Goal: Task Accomplishment & Management: Manage account settings

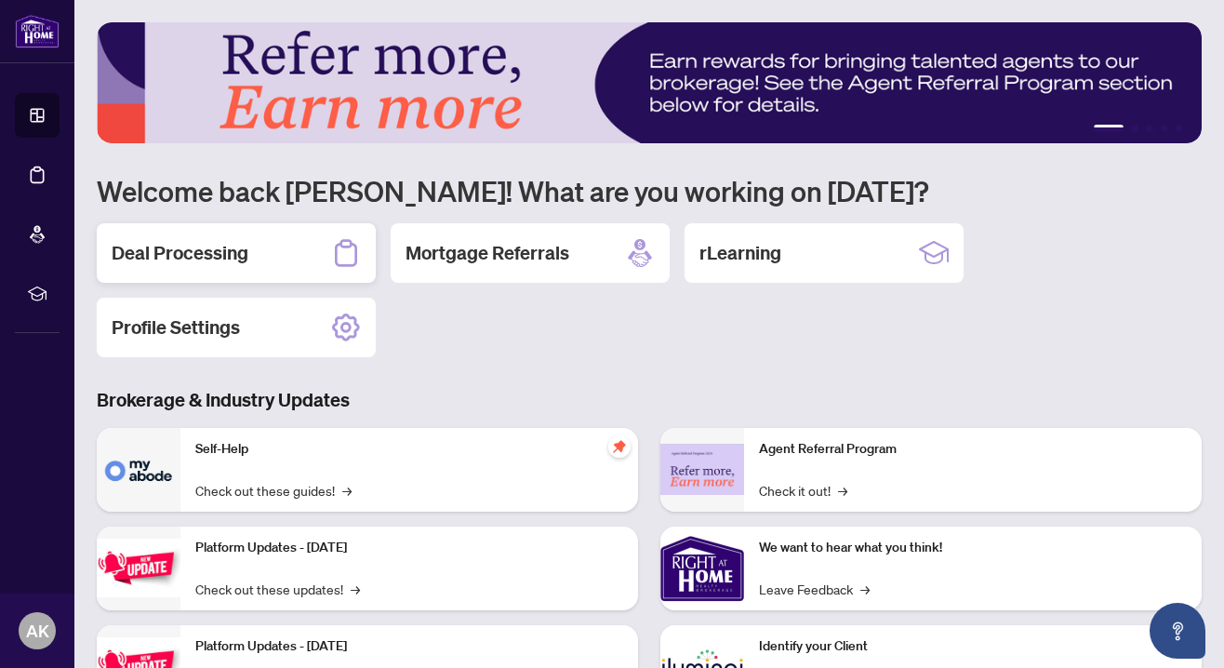
click at [165, 256] on h2 "Deal Processing" at bounding box center [180, 253] width 137 height 26
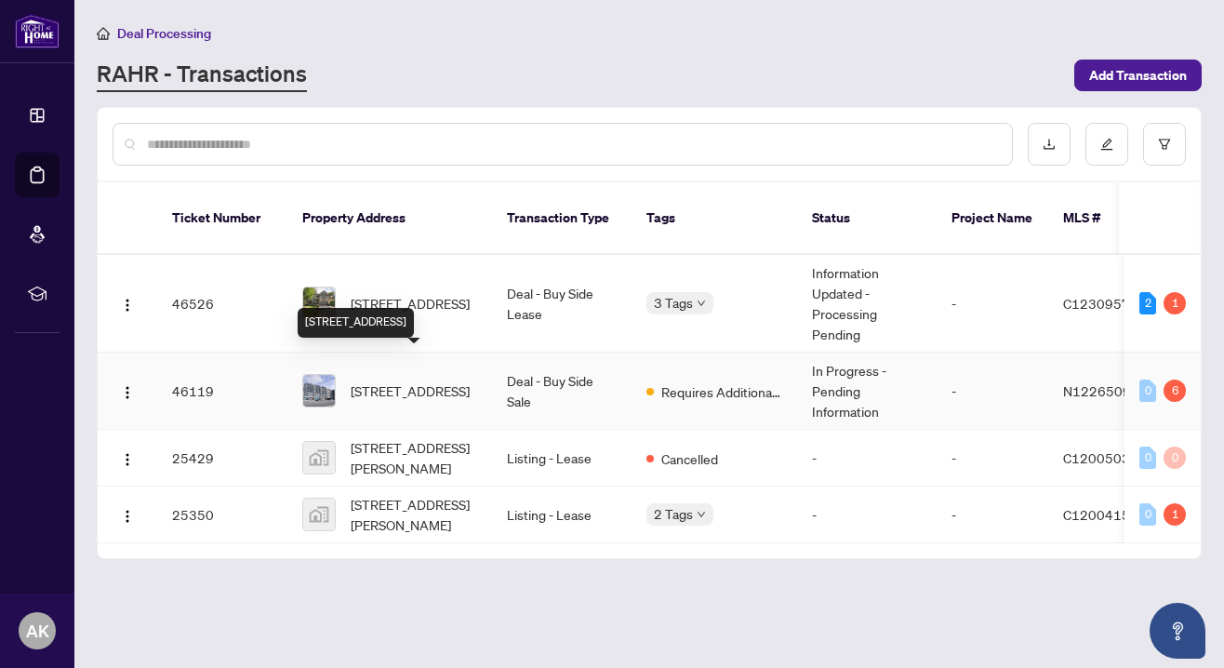
click at [390, 380] on span "[STREET_ADDRESS]" at bounding box center [410, 390] width 119 height 20
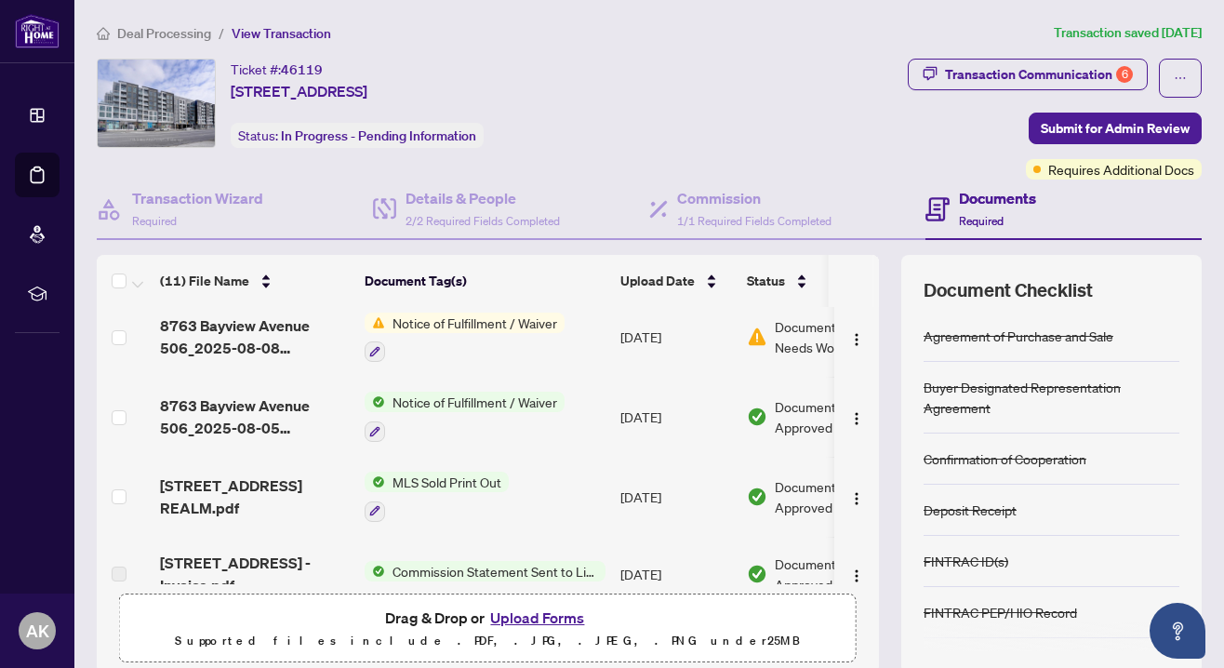
scroll to position [167, 0]
click at [460, 319] on span "Notice of Fulfillment / Waiver" at bounding box center [474, 324] width 179 height 20
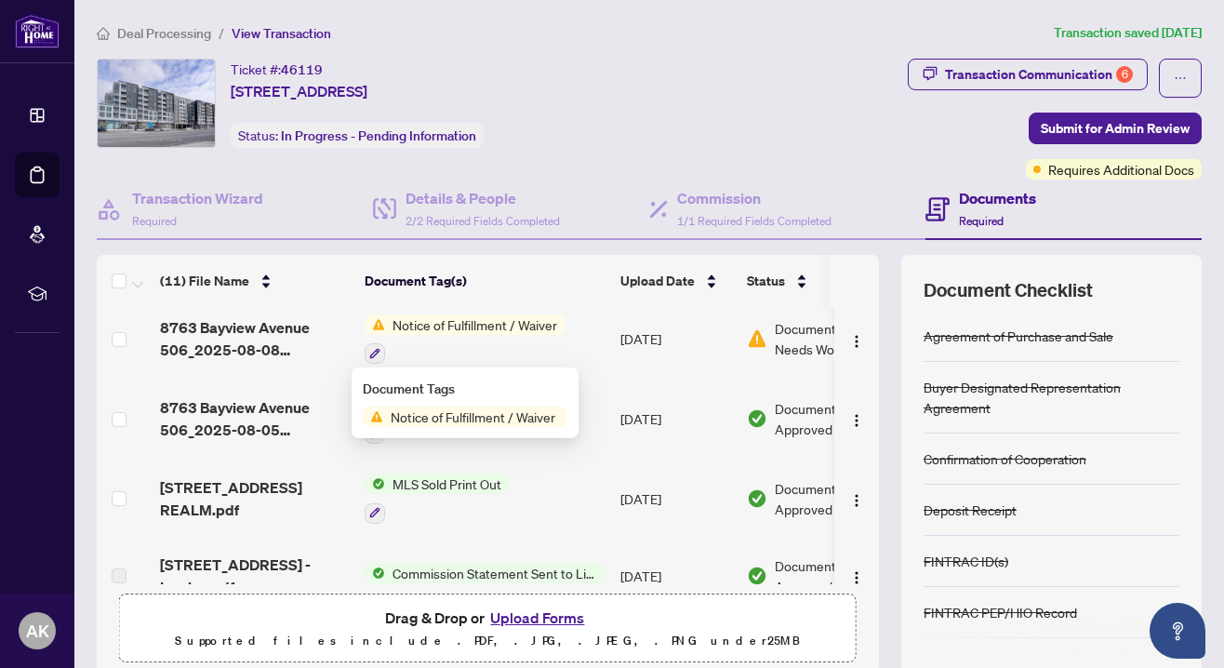
click at [789, 333] on span "Document Needs Work" at bounding box center [823, 338] width 97 height 41
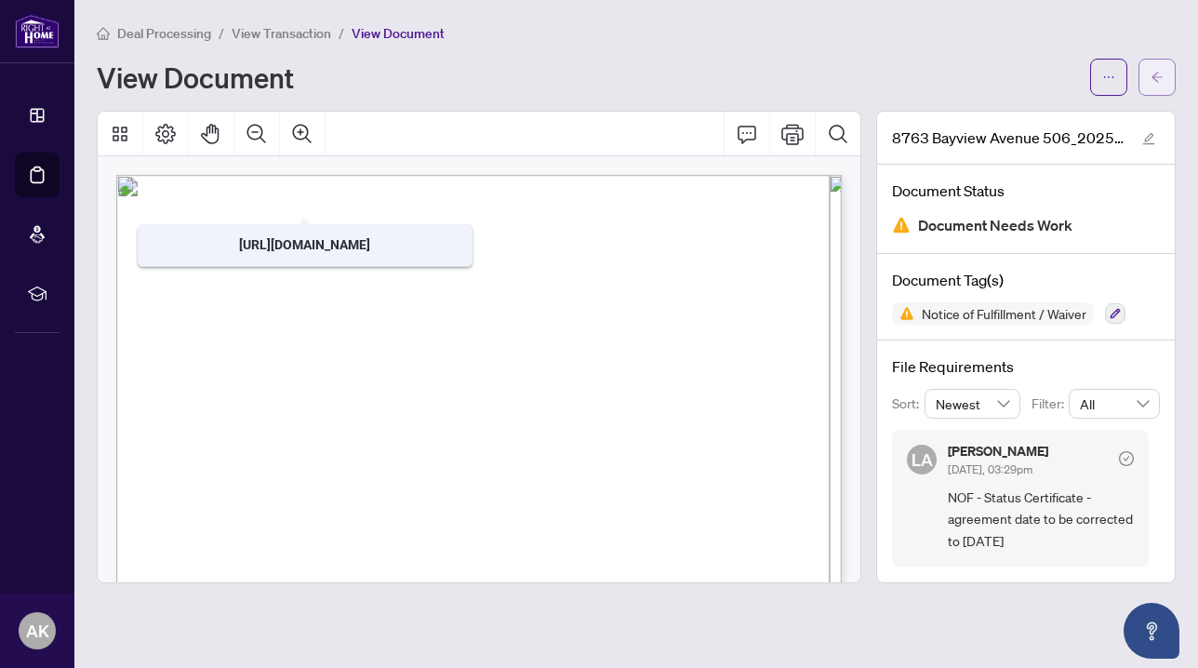
click at [1153, 66] on span "button" at bounding box center [1156, 77] width 13 height 30
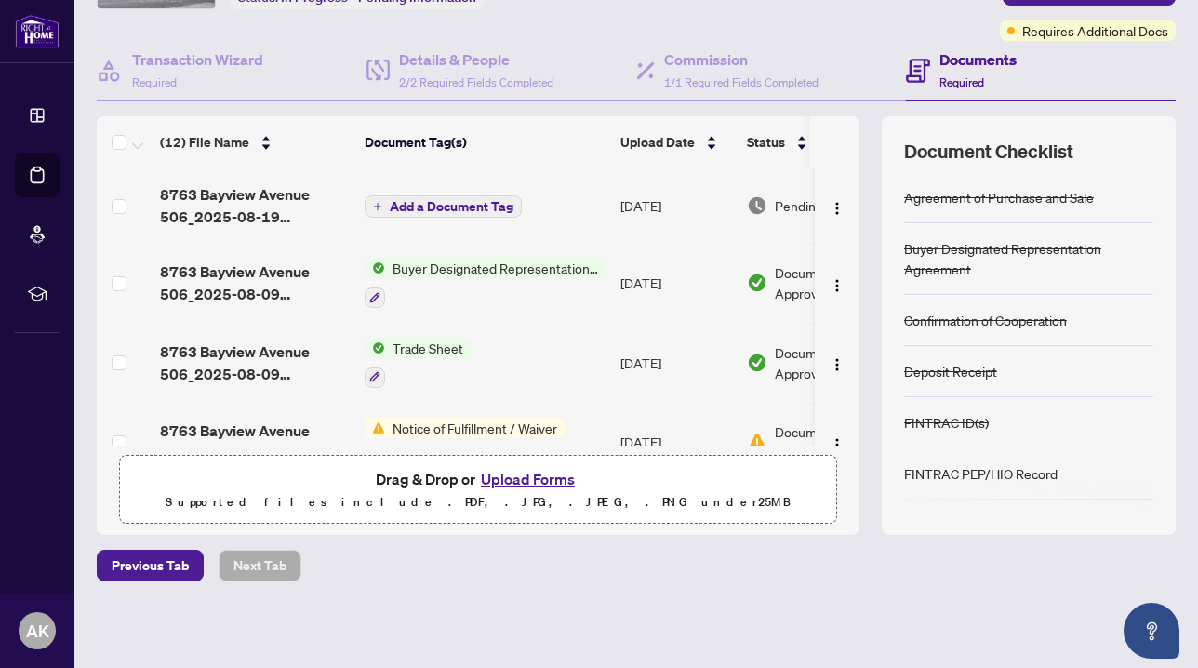
click at [405, 202] on span "Add a Document Tag" at bounding box center [452, 206] width 124 height 13
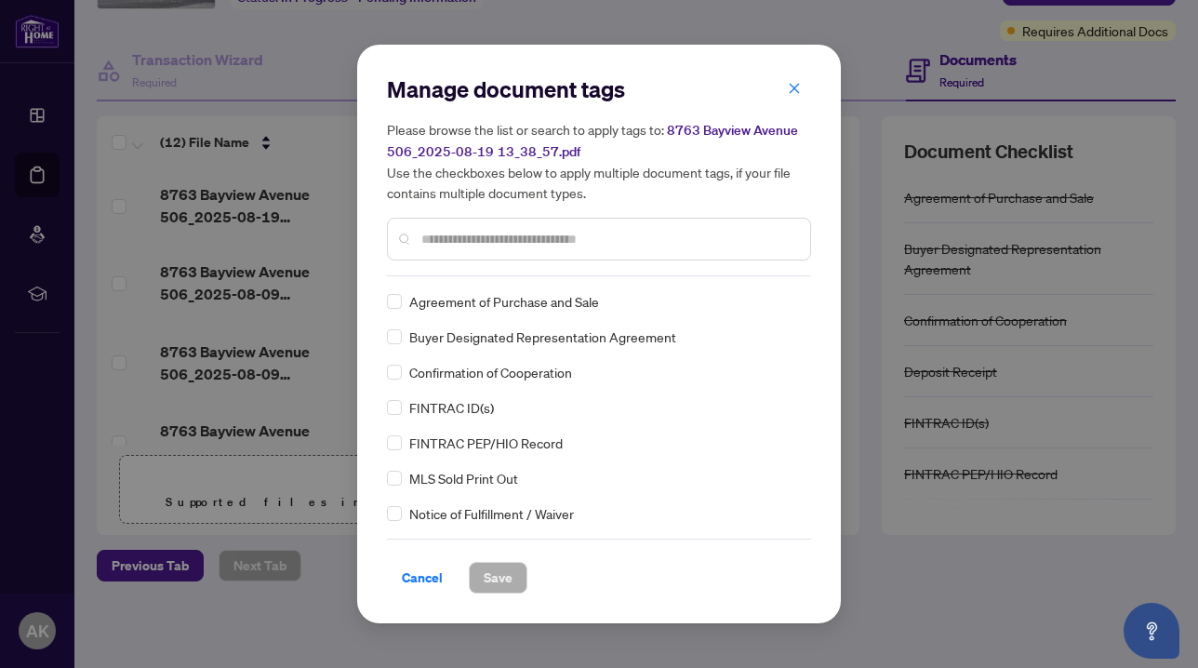
click at [454, 236] on input "text" at bounding box center [608, 239] width 374 height 20
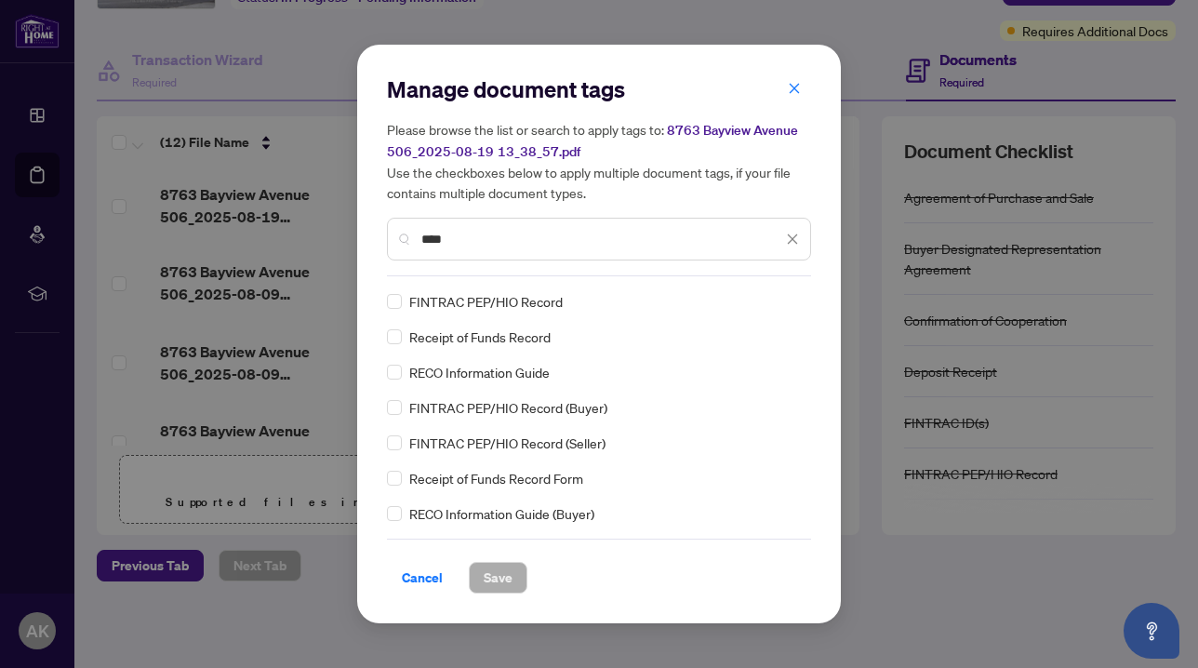
type input "****"
drag, startPoint x: 454, startPoint y: 236, endPoint x: 478, endPoint y: 369, distance: 135.2
click at [478, 369] on span "RECO Information Guide" at bounding box center [479, 372] width 140 height 20
click at [492, 575] on span "Save" at bounding box center [498, 578] width 29 height 30
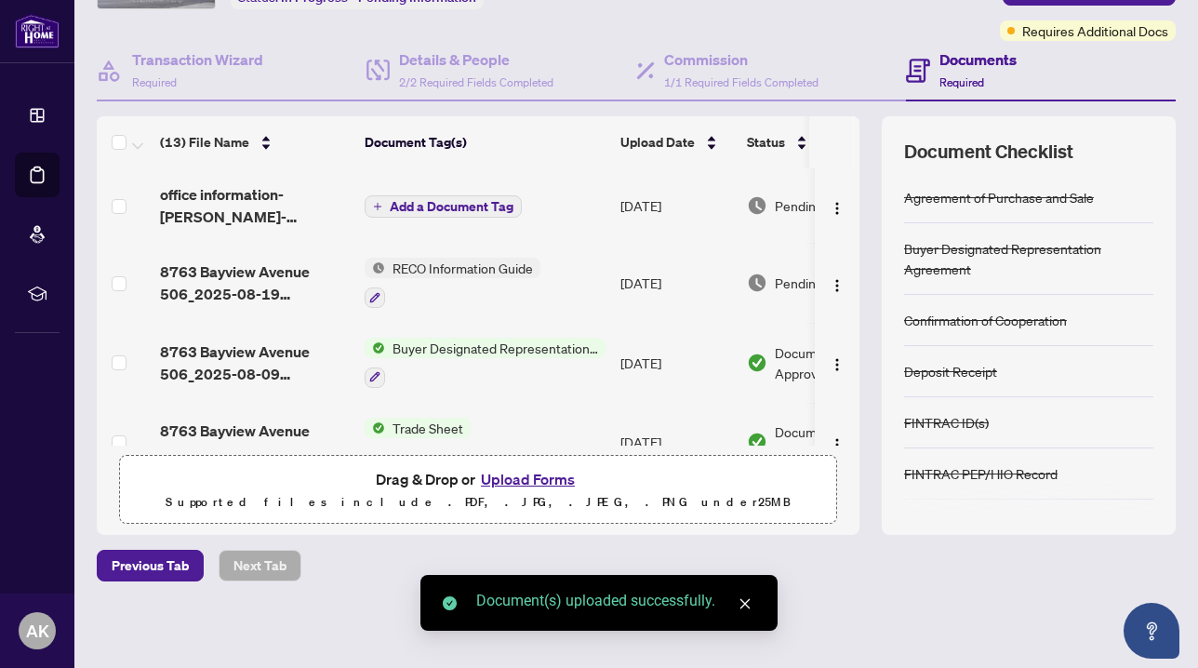
click at [425, 212] on span "Add a Document Tag" at bounding box center [452, 206] width 124 height 13
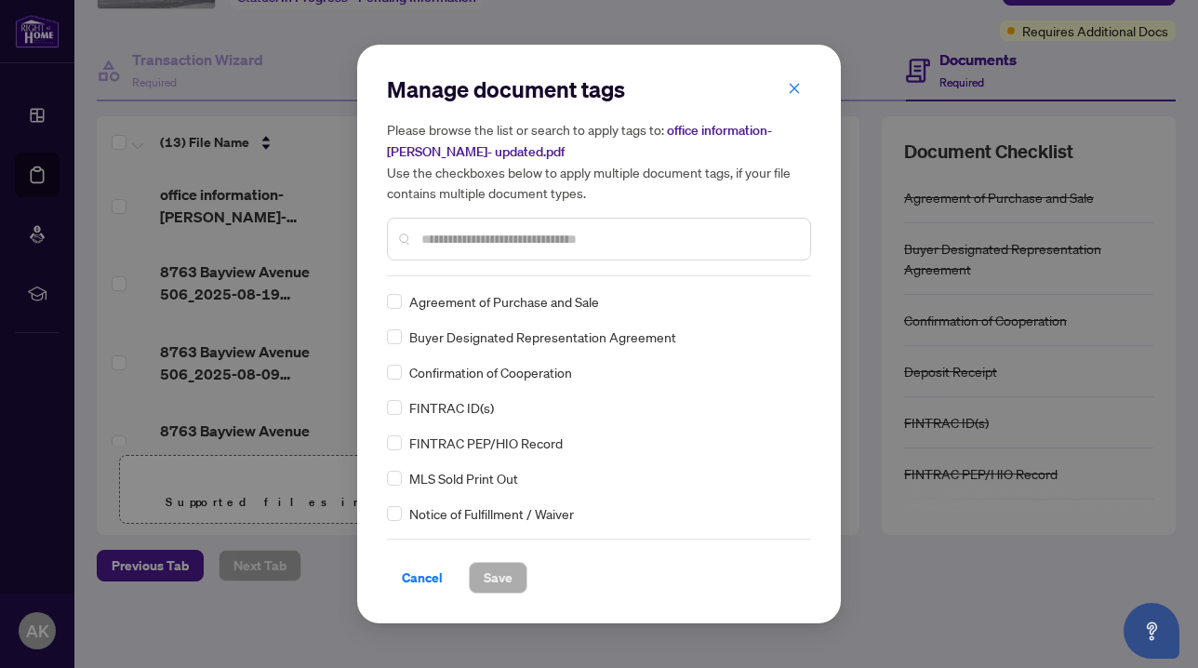
click at [437, 243] on input "text" at bounding box center [608, 239] width 374 height 20
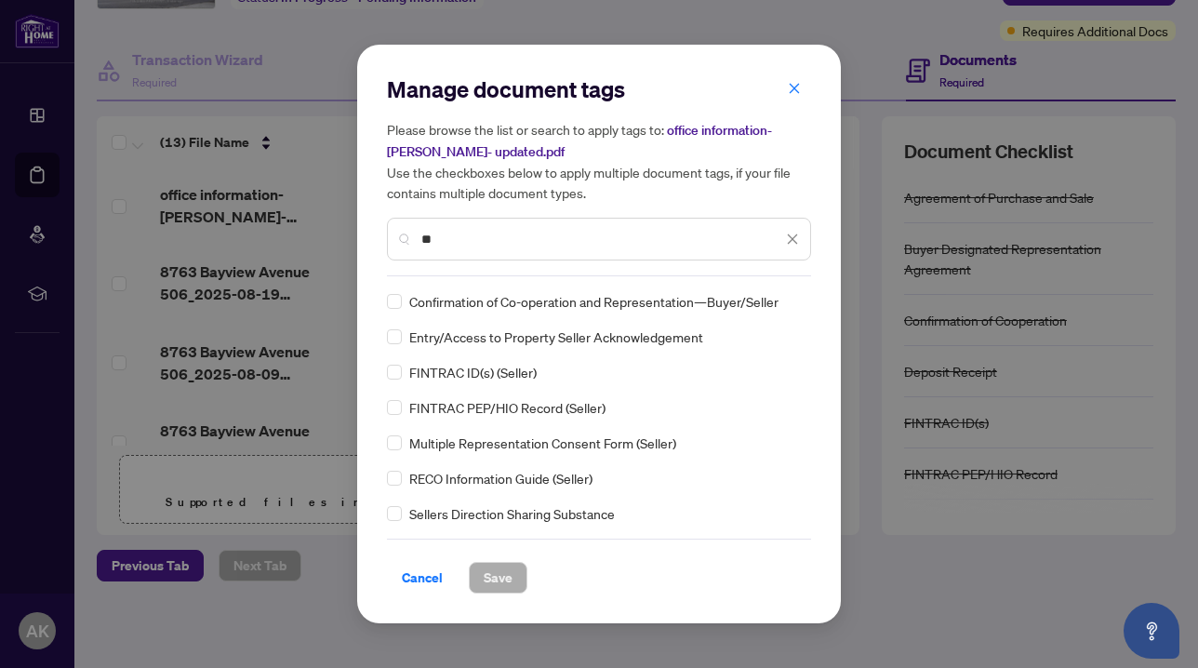
type input "*"
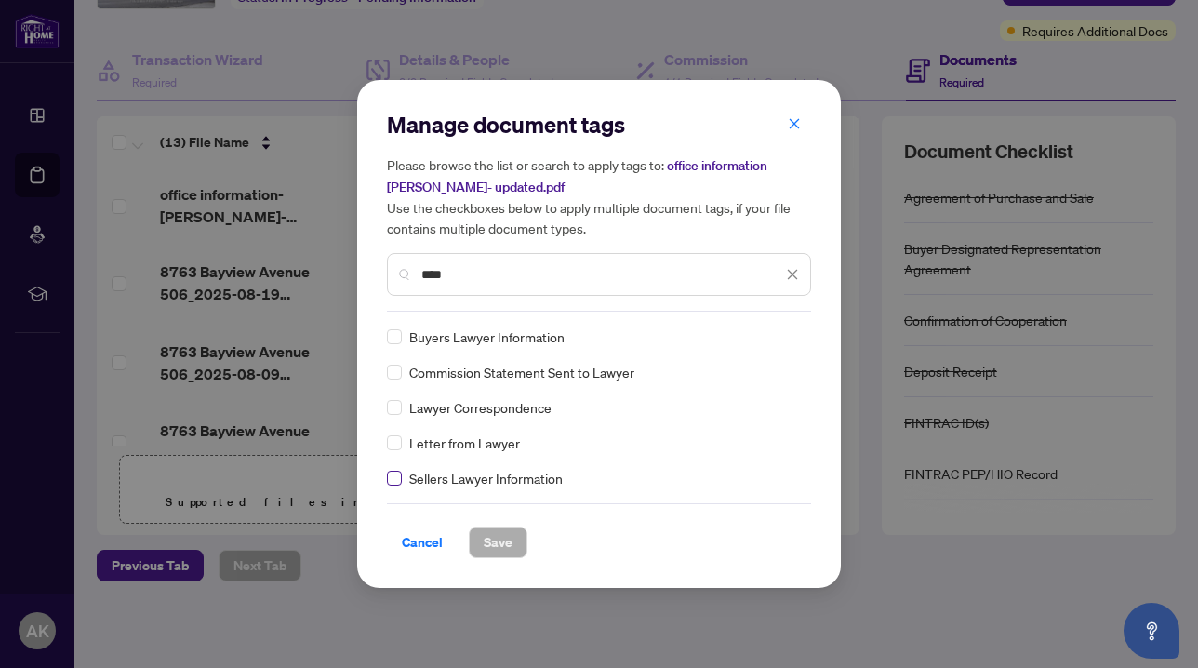
type input "****"
click at [400, 477] on span at bounding box center [394, 478] width 15 height 15
click at [493, 540] on span "Save" at bounding box center [498, 542] width 29 height 30
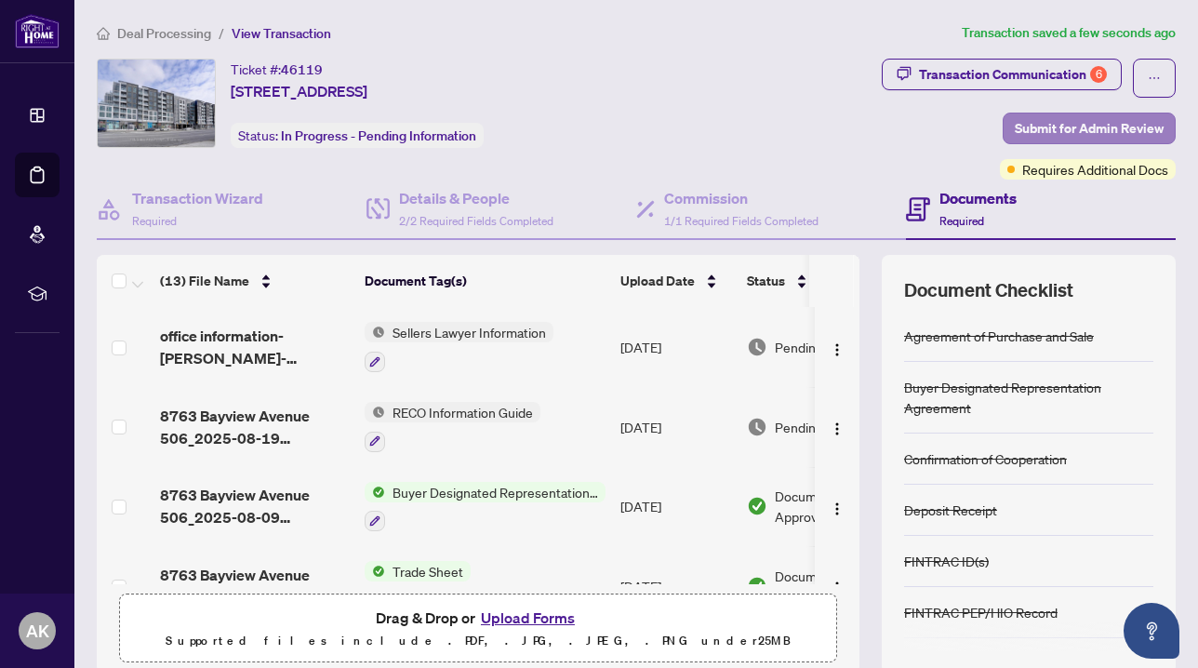
click at [1050, 126] on span "Submit for Admin Review" at bounding box center [1089, 128] width 149 height 30
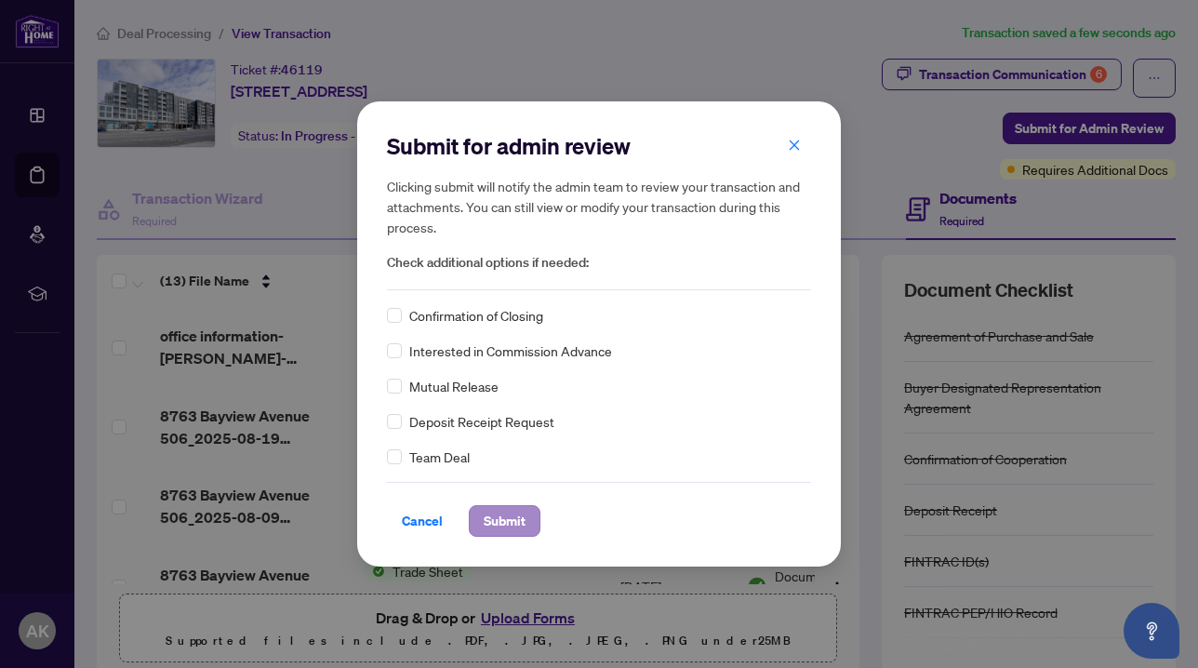
click at [502, 524] on span "Submit" at bounding box center [505, 521] width 42 height 30
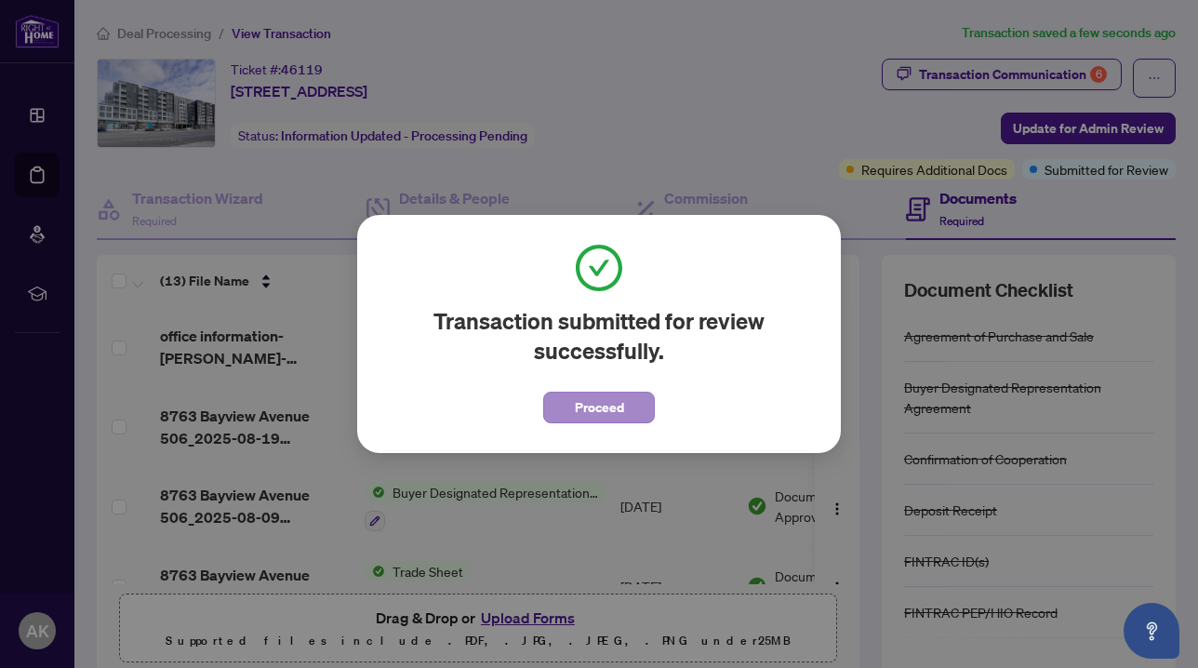
click at [587, 414] on span "Proceed" at bounding box center [599, 407] width 49 height 30
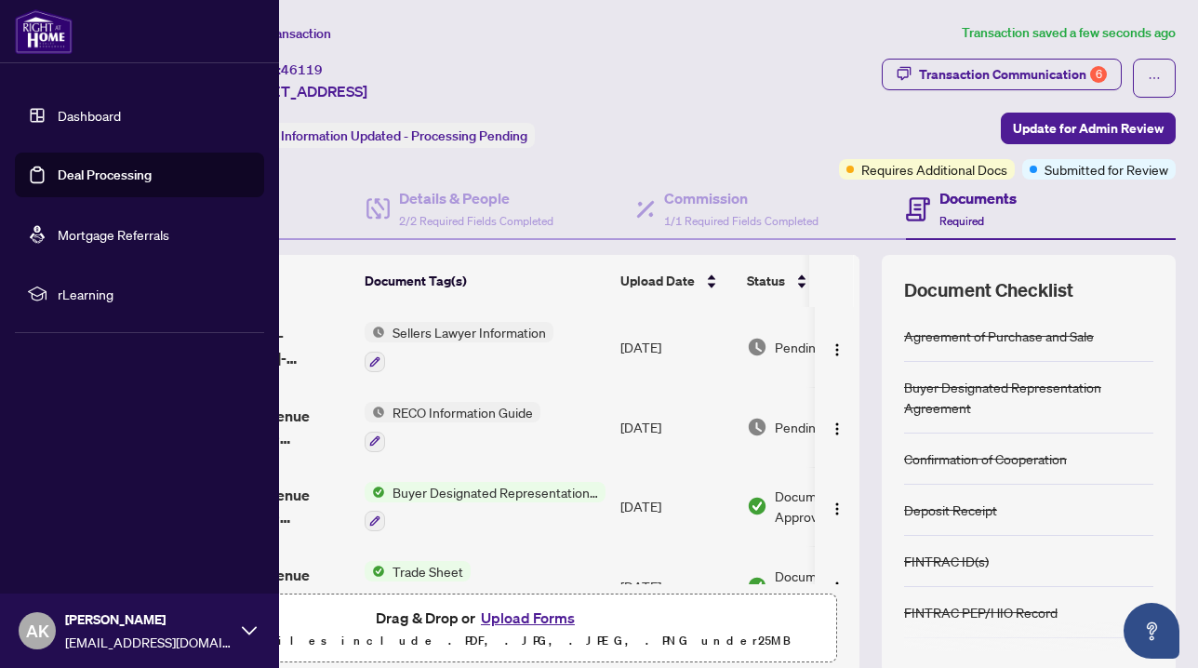
click at [108, 179] on link "Deal Processing" at bounding box center [105, 174] width 94 height 17
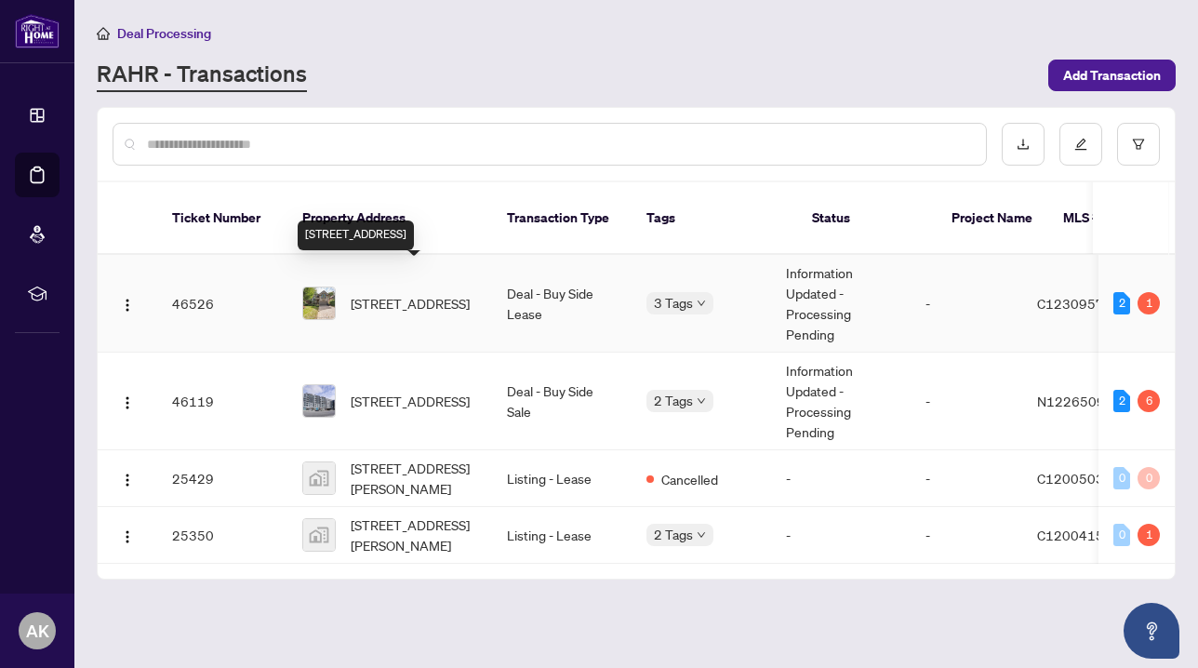
click at [410, 293] on span "[STREET_ADDRESS]" at bounding box center [410, 303] width 119 height 20
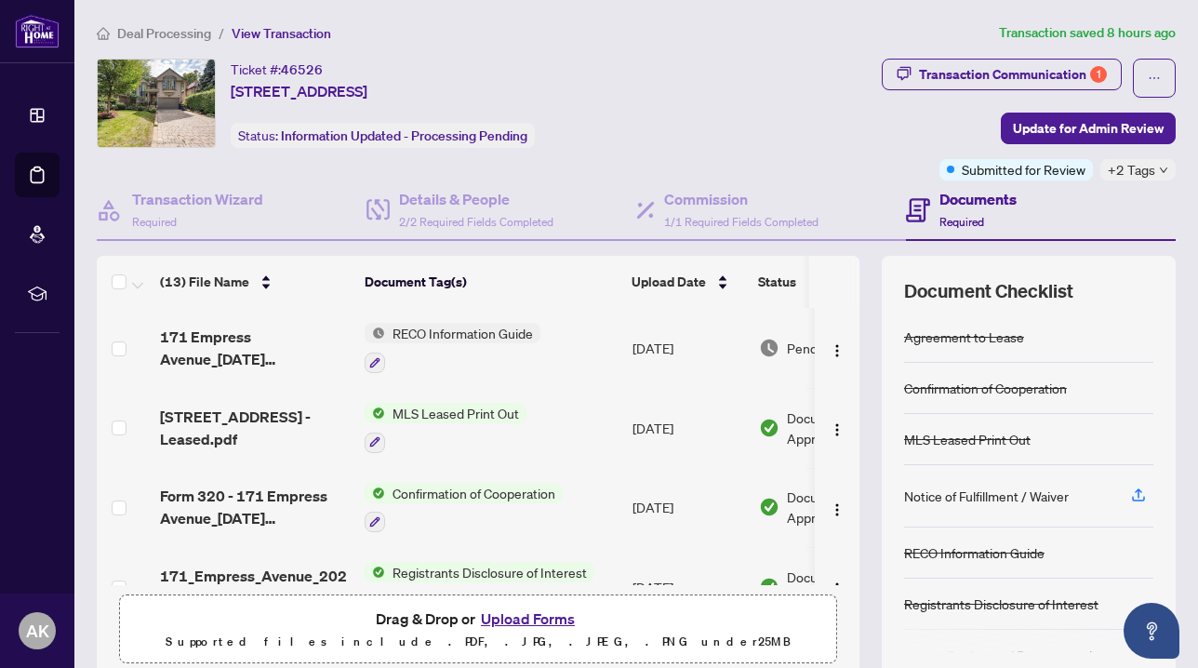
click at [1161, 167] on icon "down" at bounding box center [1163, 170] width 7 height 6
click at [844, 119] on div "Transaction Communication 1 Update for Admin Review Submitted for Review +2 Tags" at bounding box center [944, 120] width 464 height 122
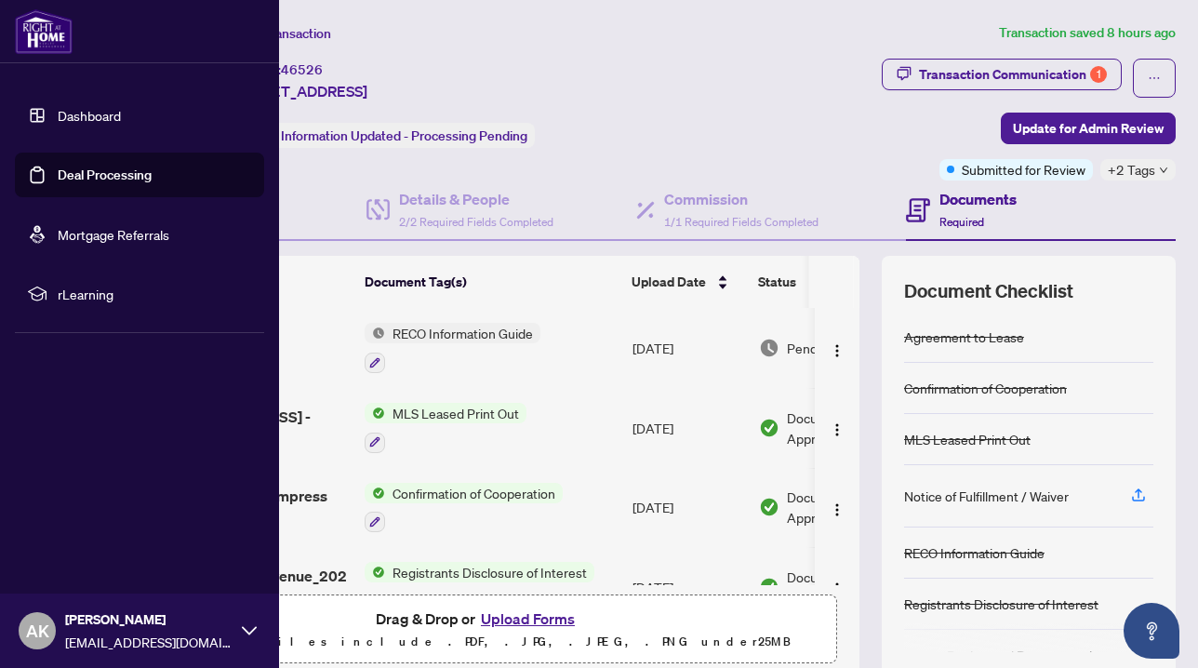
click at [97, 117] on link "Dashboard" at bounding box center [89, 115] width 63 height 17
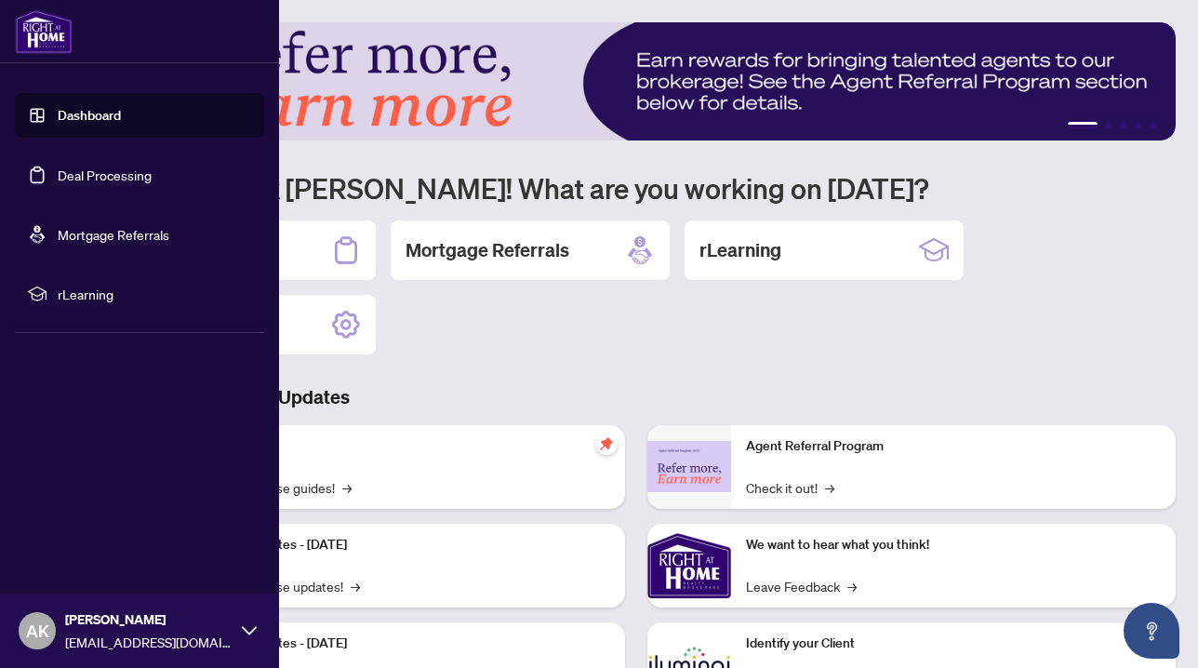
click at [58, 120] on link "Dashboard" at bounding box center [89, 115] width 63 height 17
click at [86, 183] on link "Deal Processing" at bounding box center [105, 174] width 94 height 17
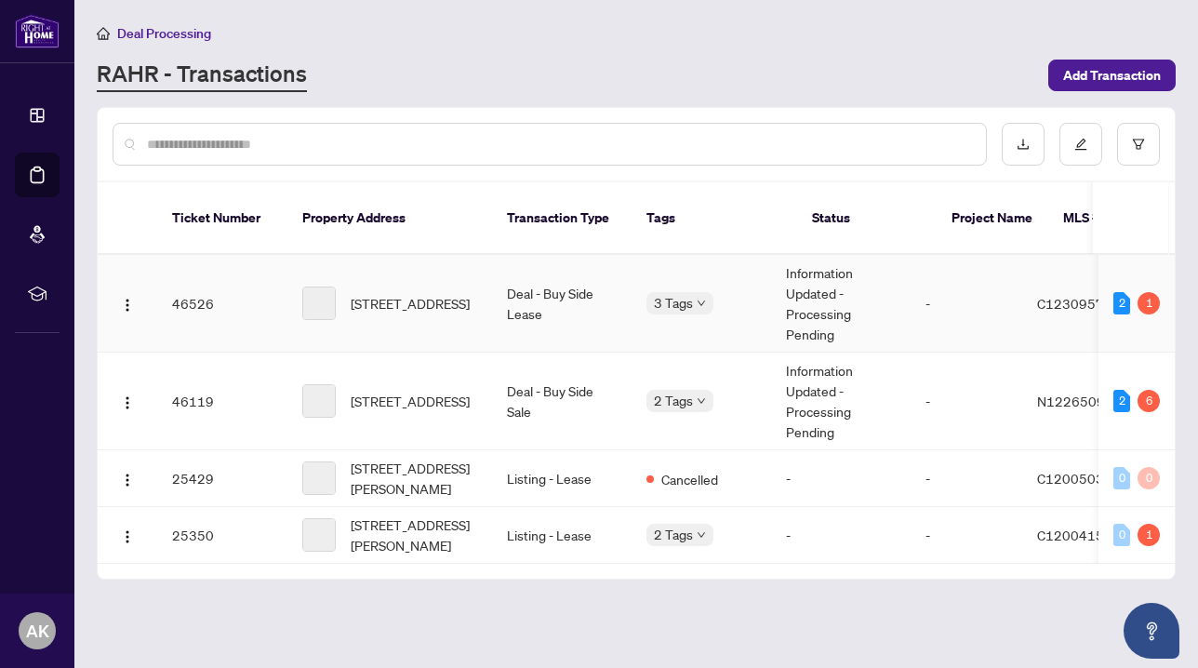
click at [464, 293] on span "[STREET_ADDRESS]" at bounding box center [410, 303] width 119 height 20
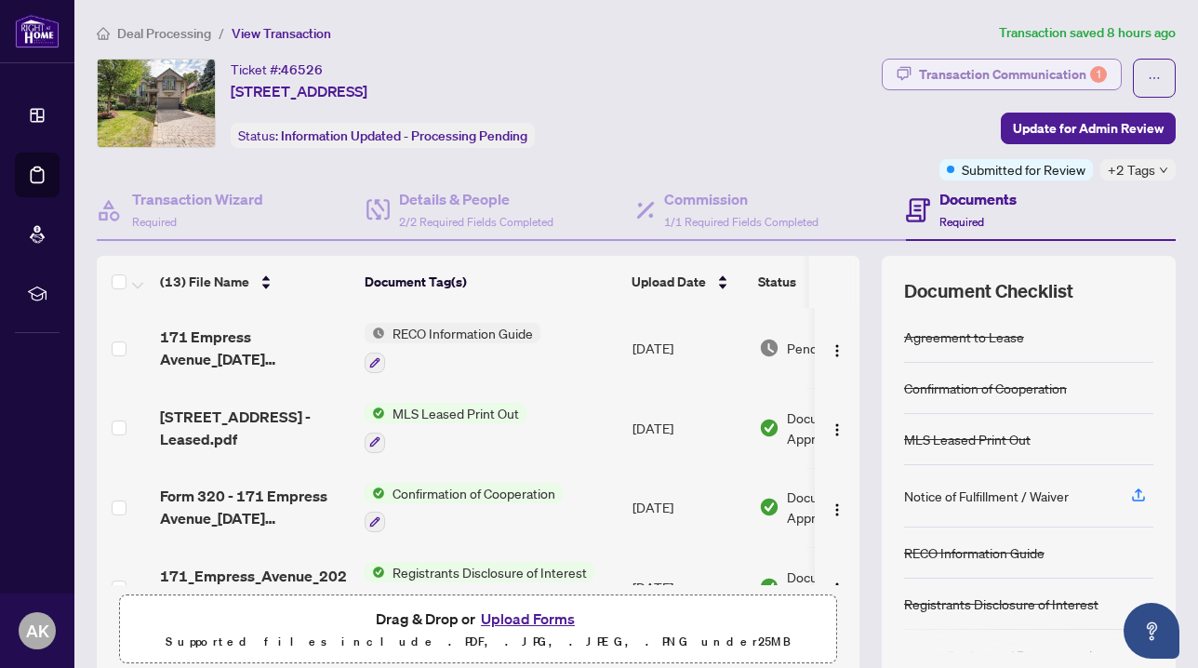
click at [995, 82] on div "Transaction Communication 1" at bounding box center [1013, 75] width 188 height 30
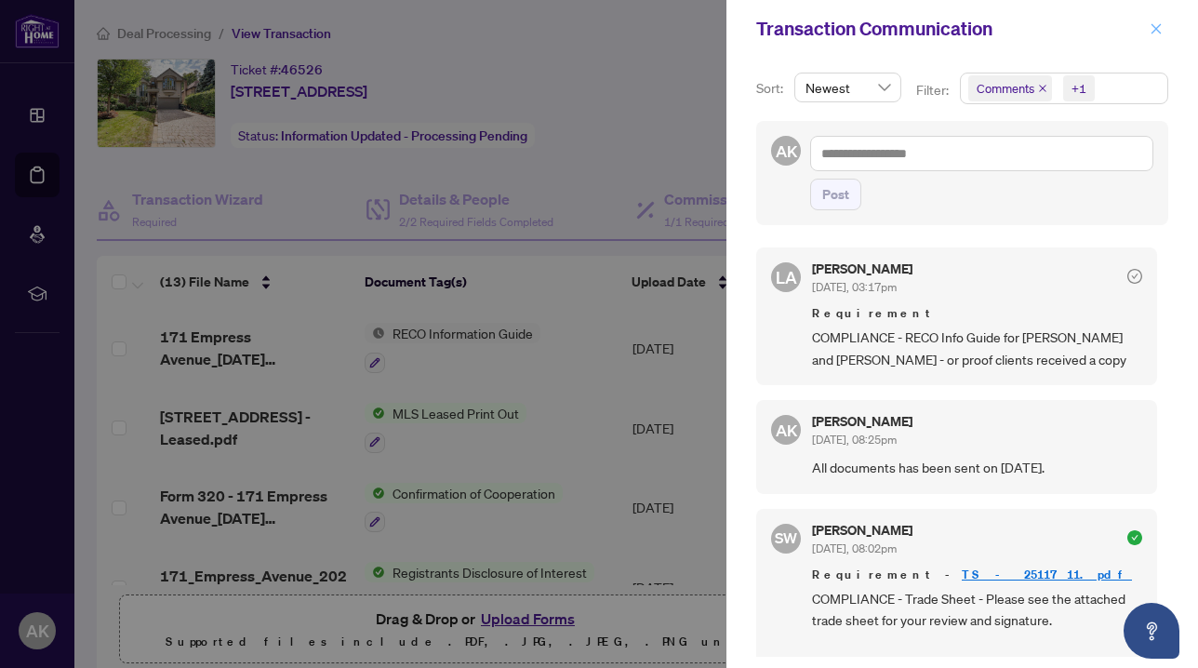
click at [1156, 31] on icon "close" at bounding box center [1155, 28] width 13 height 13
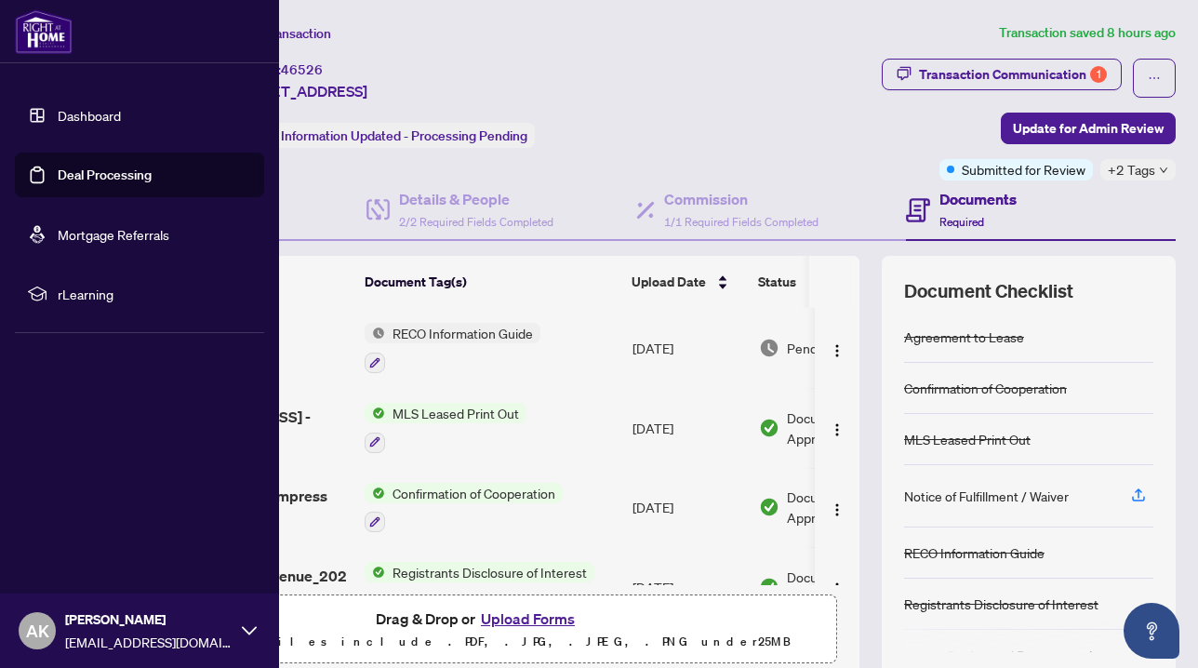
click at [65, 172] on link "Deal Processing" at bounding box center [105, 174] width 94 height 17
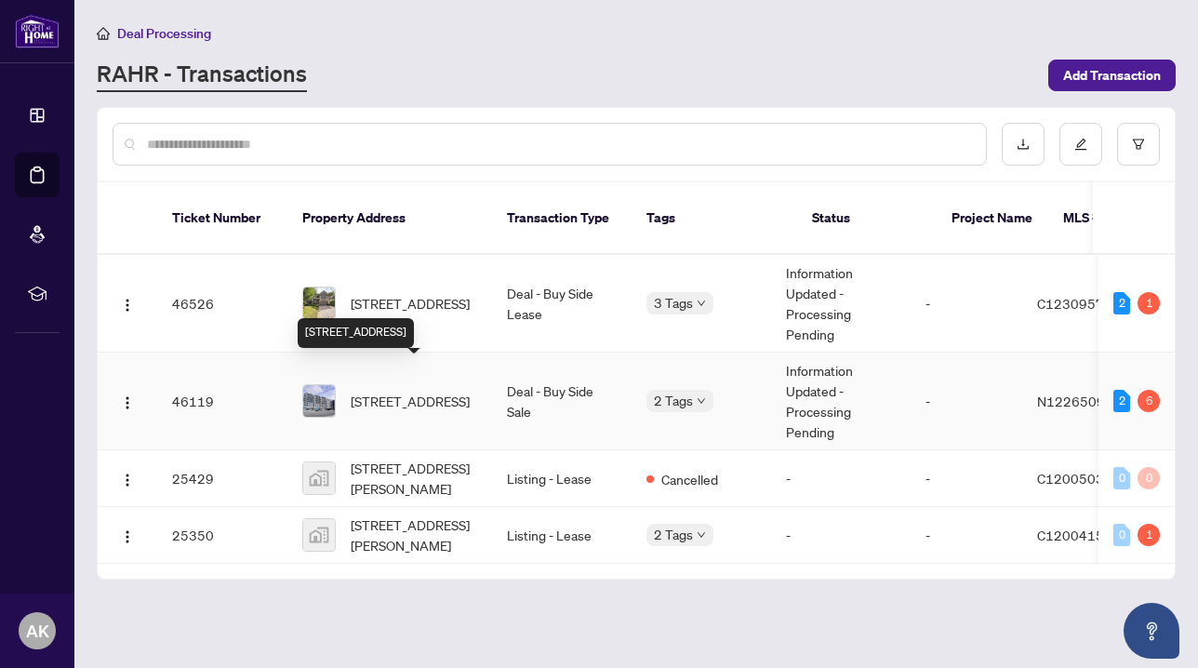
click at [379, 391] on span "[STREET_ADDRESS]" at bounding box center [410, 401] width 119 height 20
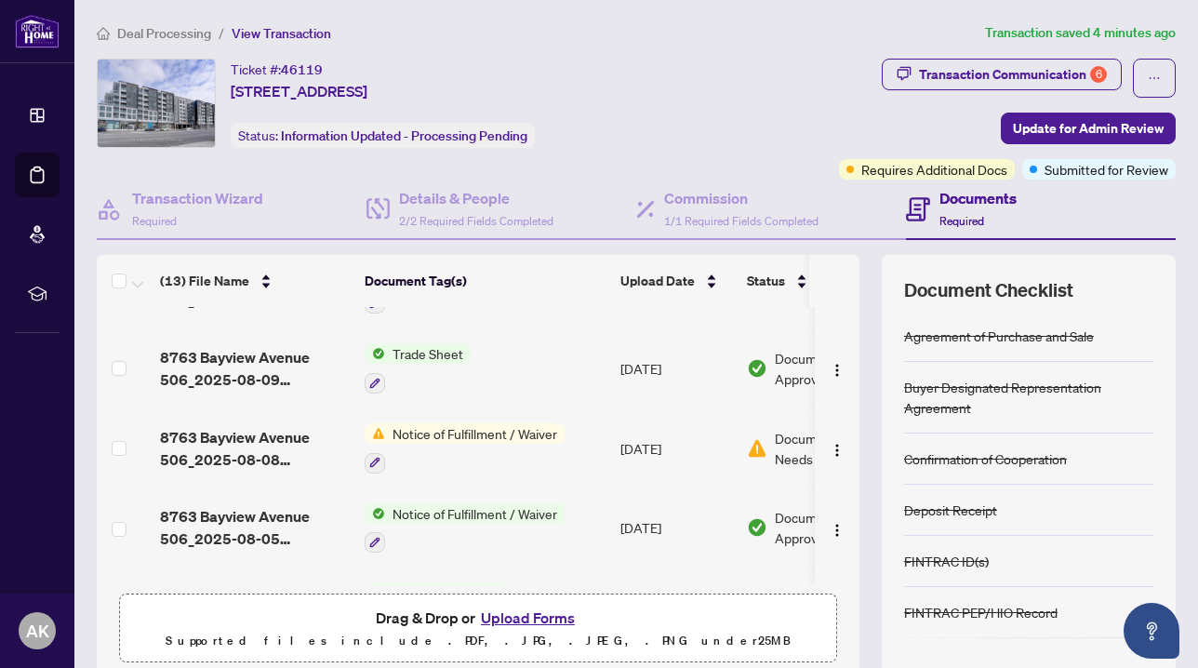
scroll to position [220, 0]
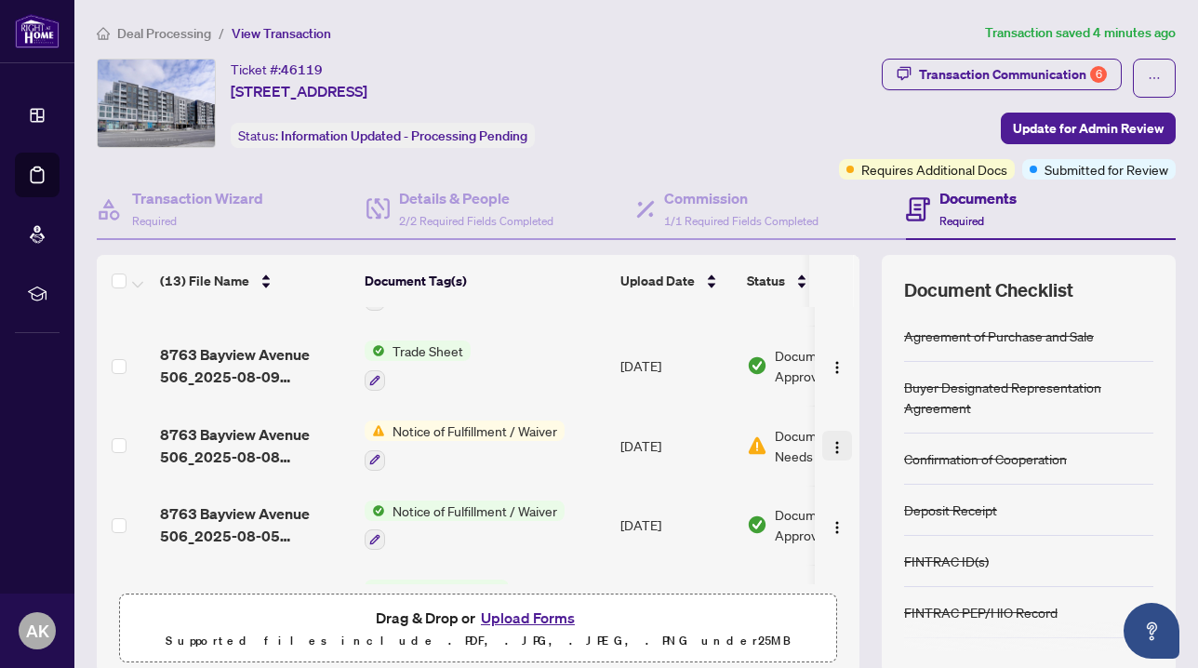
click at [836, 442] on img "button" at bounding box center [836, 447] width 15 height 15
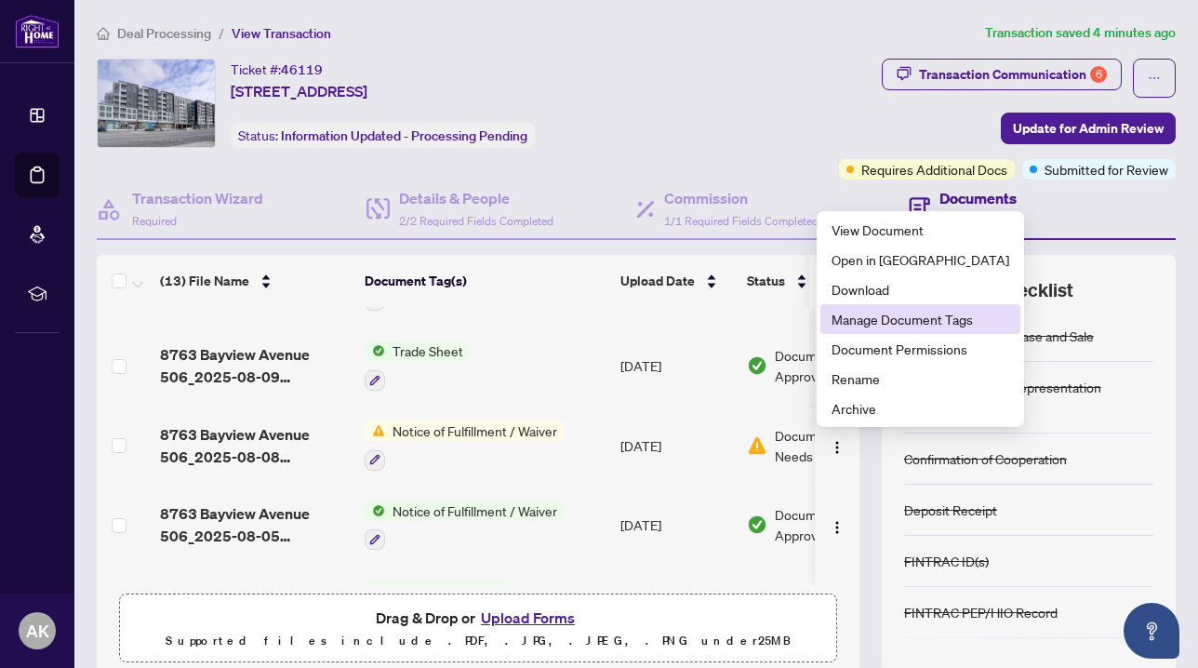
click at [883, 315] on span "Manage Document Tags" at bounding box center [920, 319] width 178 height 20
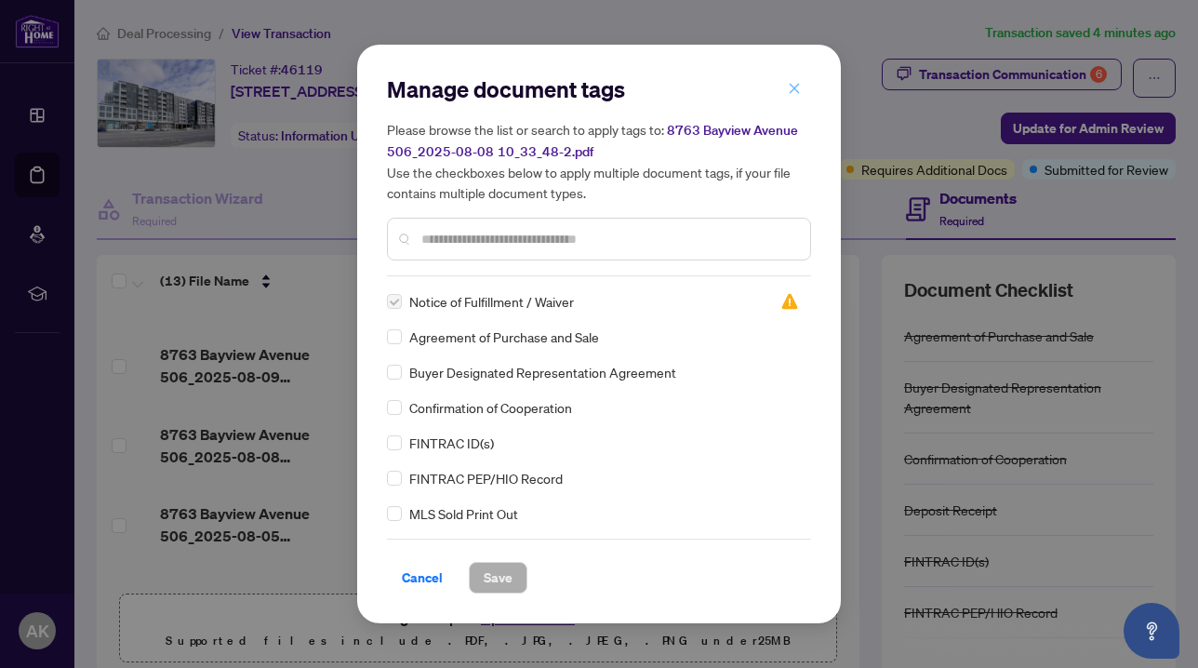
click at [792, 87] on icon "close" at bounding box center [795, 88] width 10 height 10
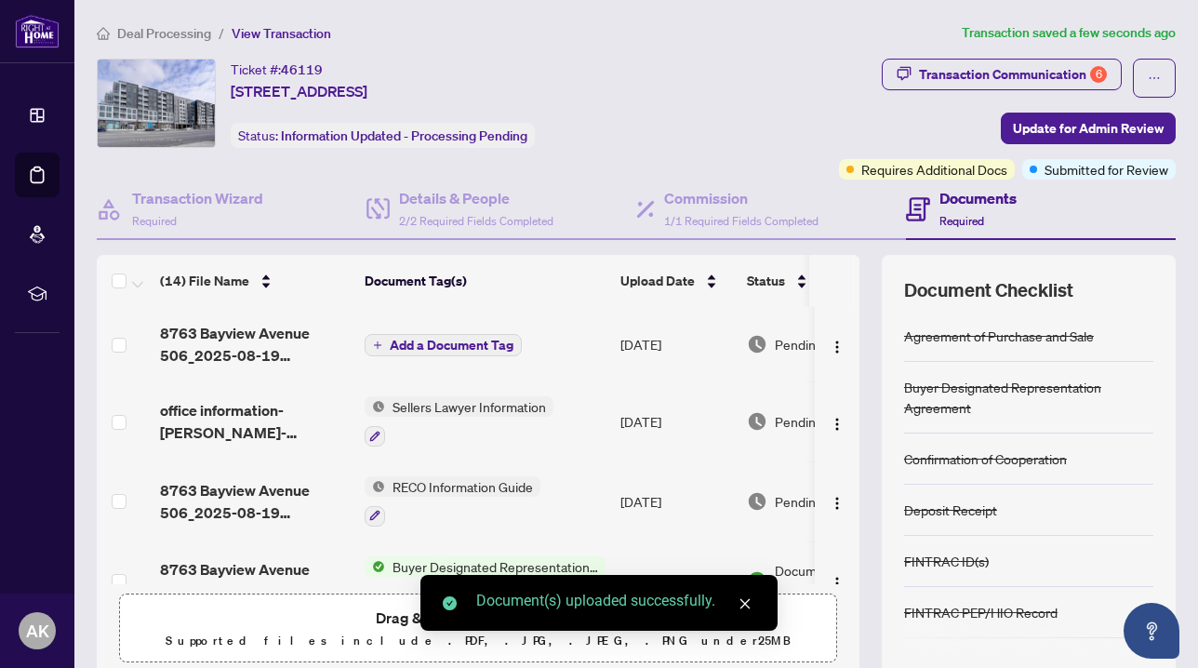
scroll to position [0, 0]
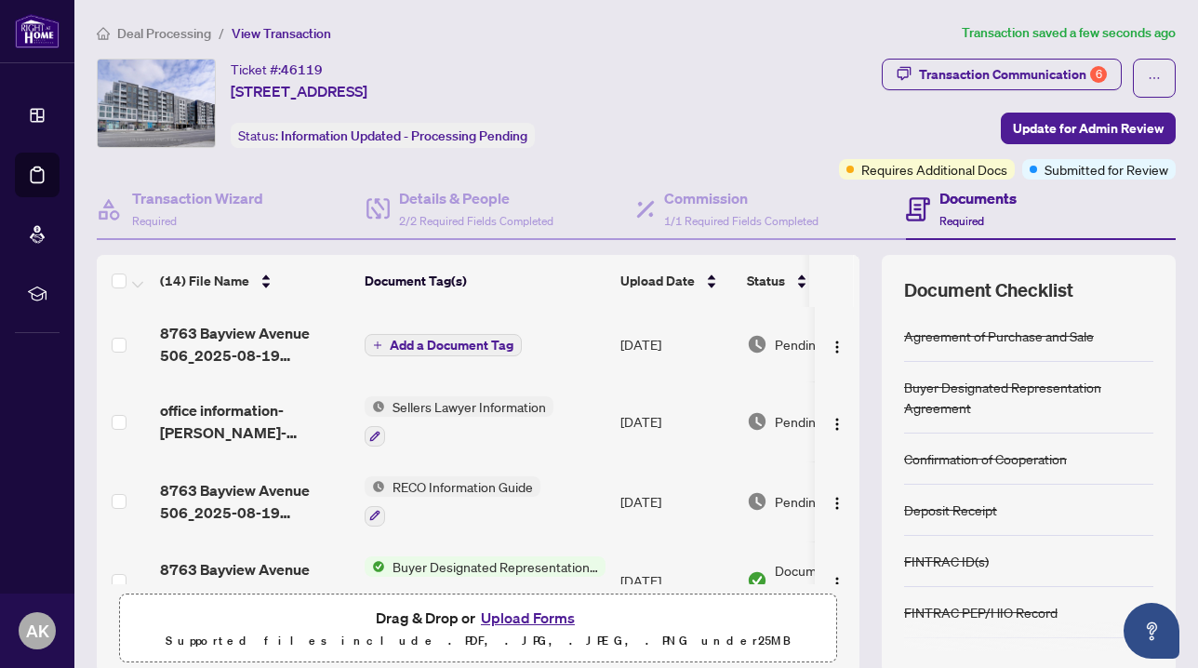
click at [396, 344] on span "Add a Document Tag" at bounding box center [452, 344] width 124 height 13
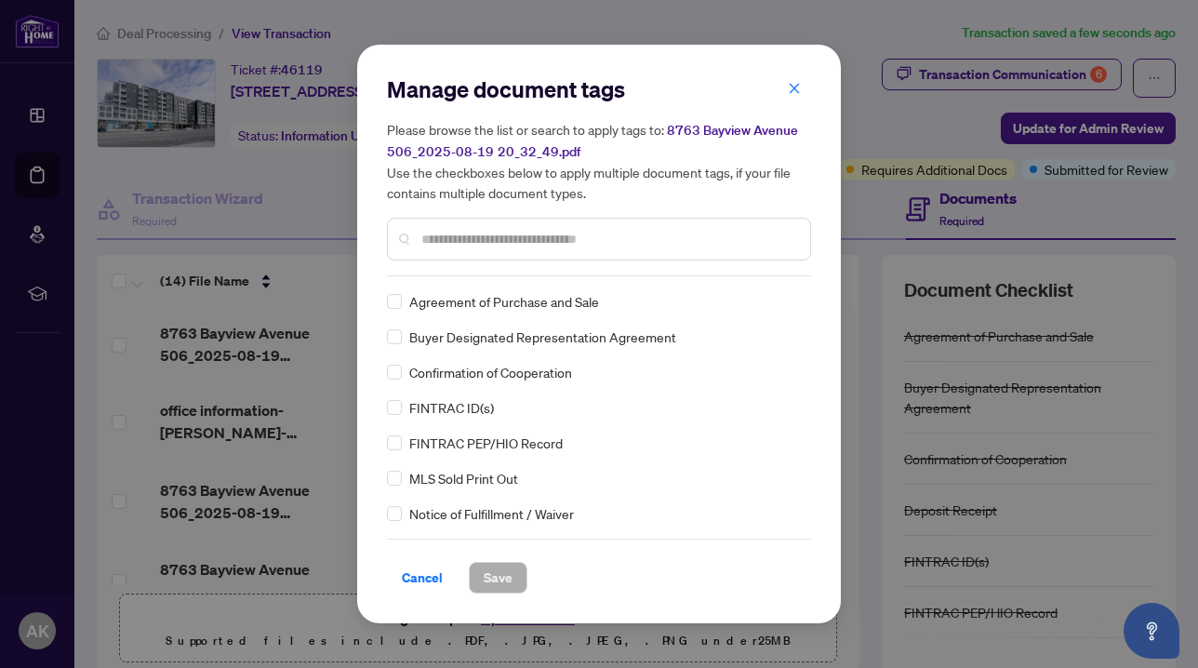
click at [499, 511] on span "Notice of Fulfillment / Waiver" at bounding box center [491, 513] width 165 height 20
click at [402, 511] on div "Notice of Fulfillment / Waiver" at bounding box center [593, 513] width 413 height 20
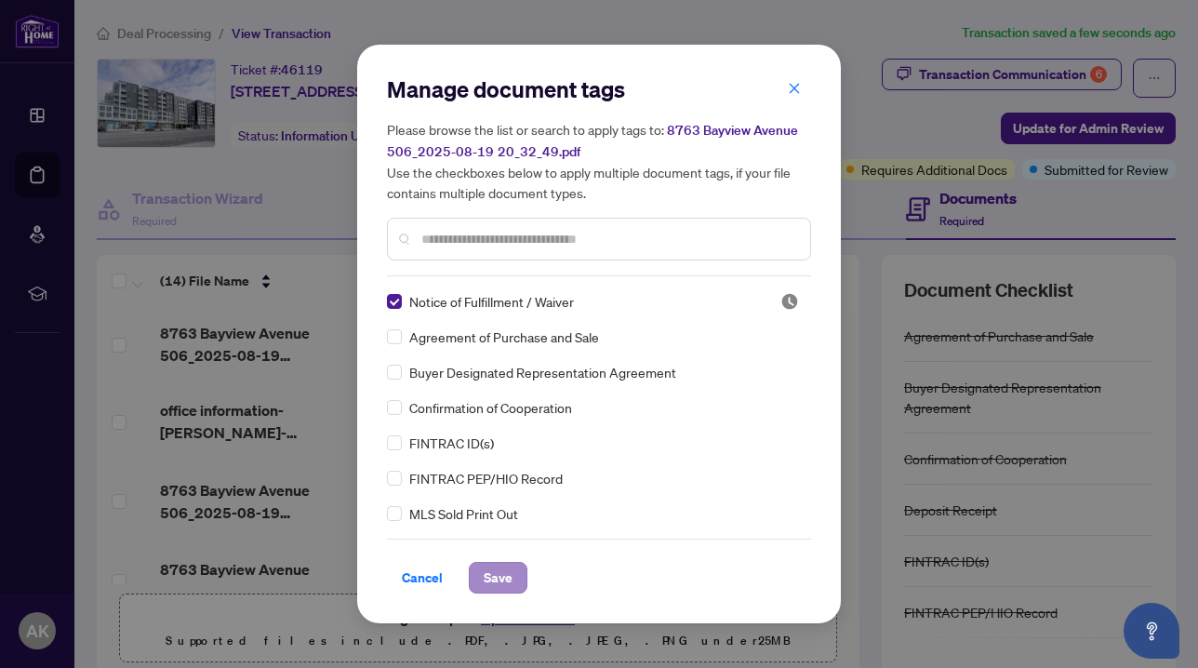
click at [488, 580] on span "Save" at bounding box center [498, 578] width 29 height 30
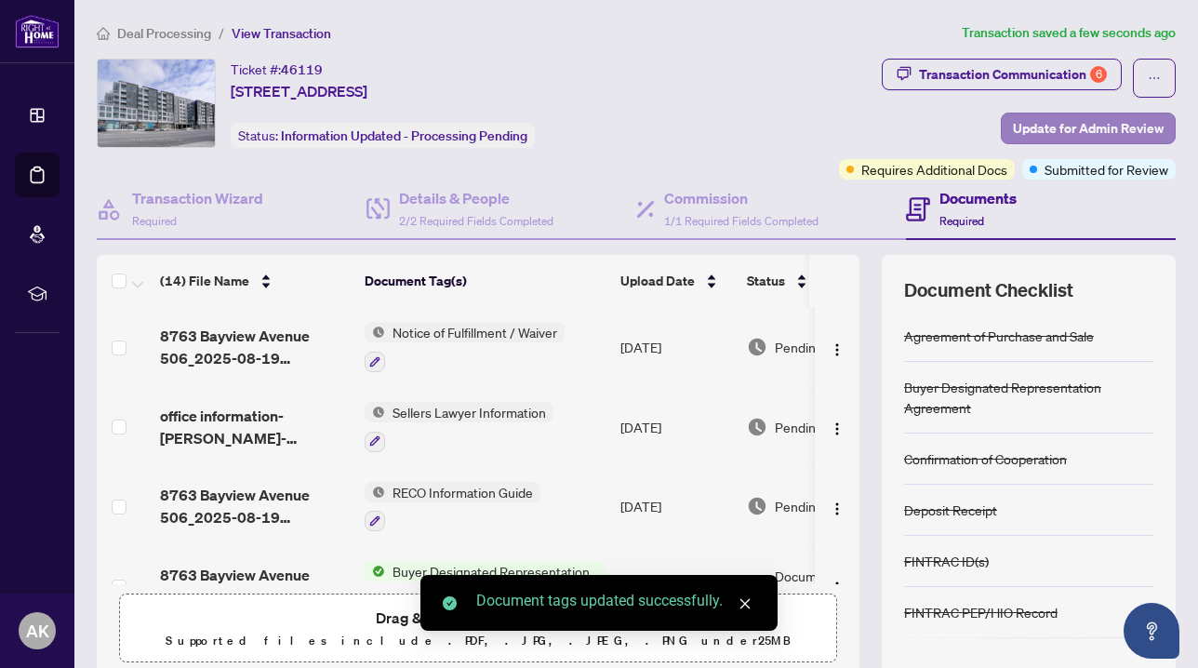
click at [1065, 137] on span "Update for Admin Review" at bounding box center [1088, 128] width 151 height 30
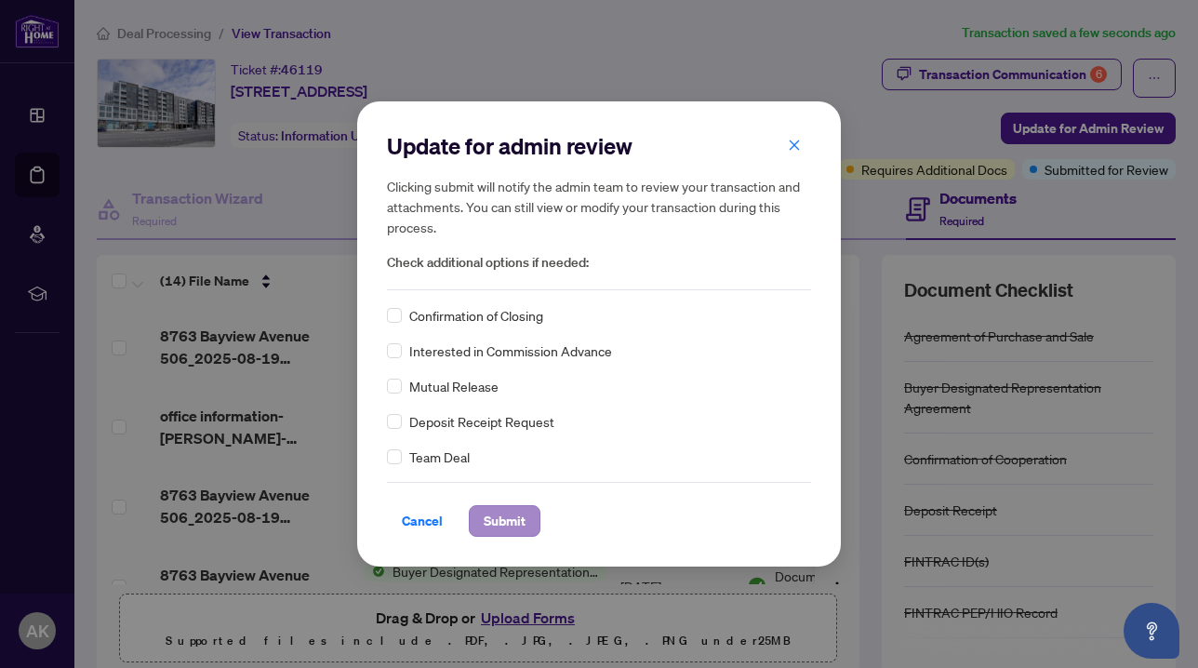
click at [518, 518] on span "Submit" at bounding box center [505, 521] width 42 height 30
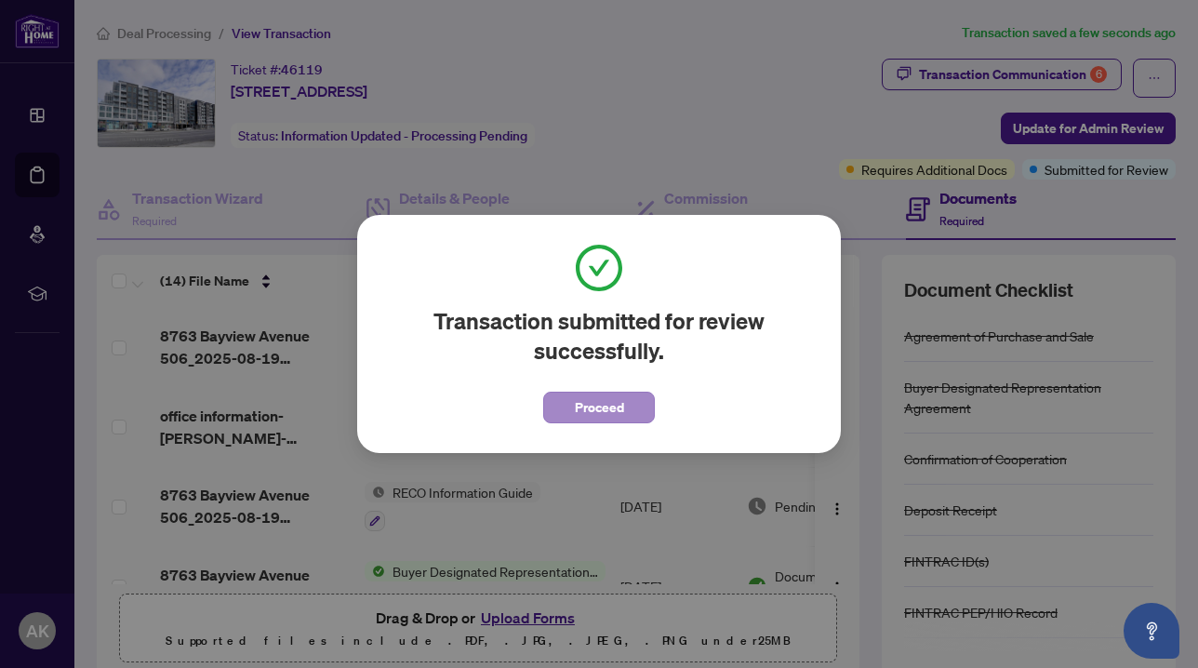
click at [577, 406] on span "Proceed" at bounding box center [599, 407] width 49 height 30
